Goal: Check status

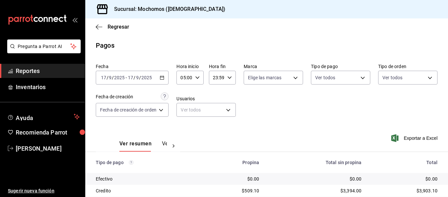
scroll to position [93, 0]
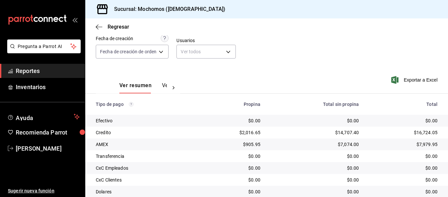
scroll to position [93, 0]
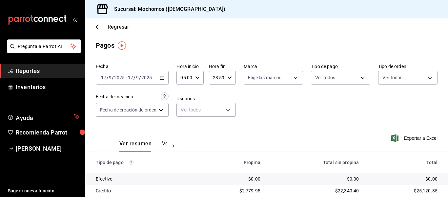
scroll to position [93, 0]
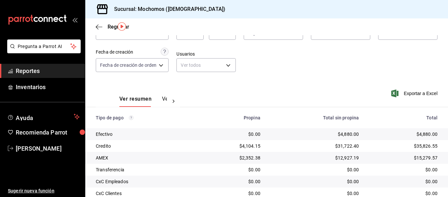
scroll to position [93, 0]
